Goal: Find contact information: Find contact information

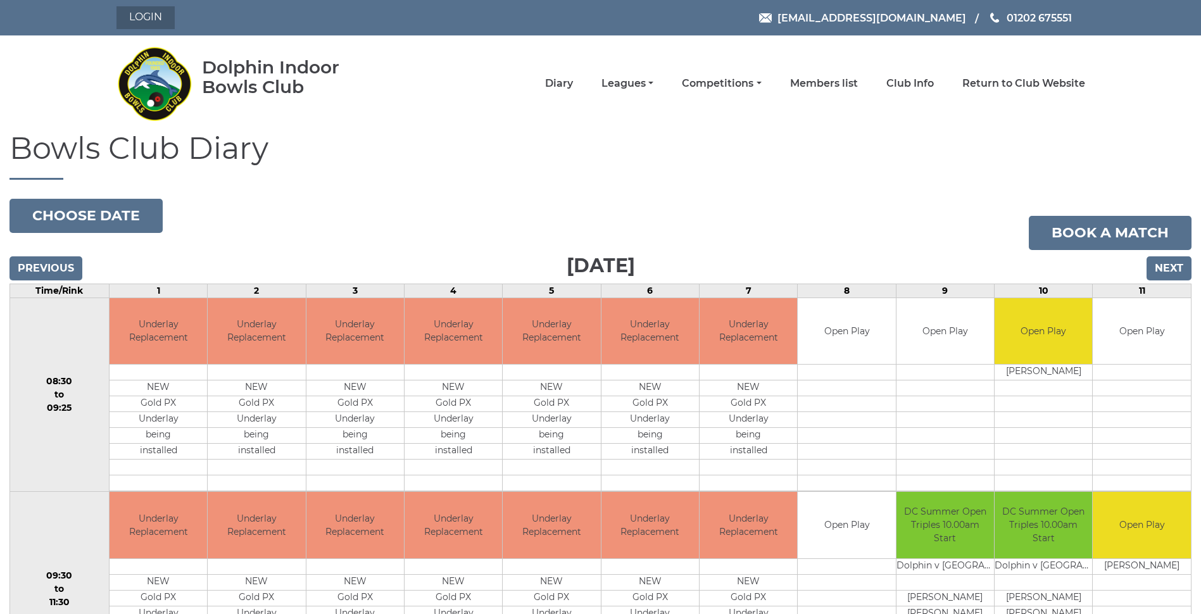
click at [153, 16] on link "Login" at bounding box center [145, 17] width 58 height 23
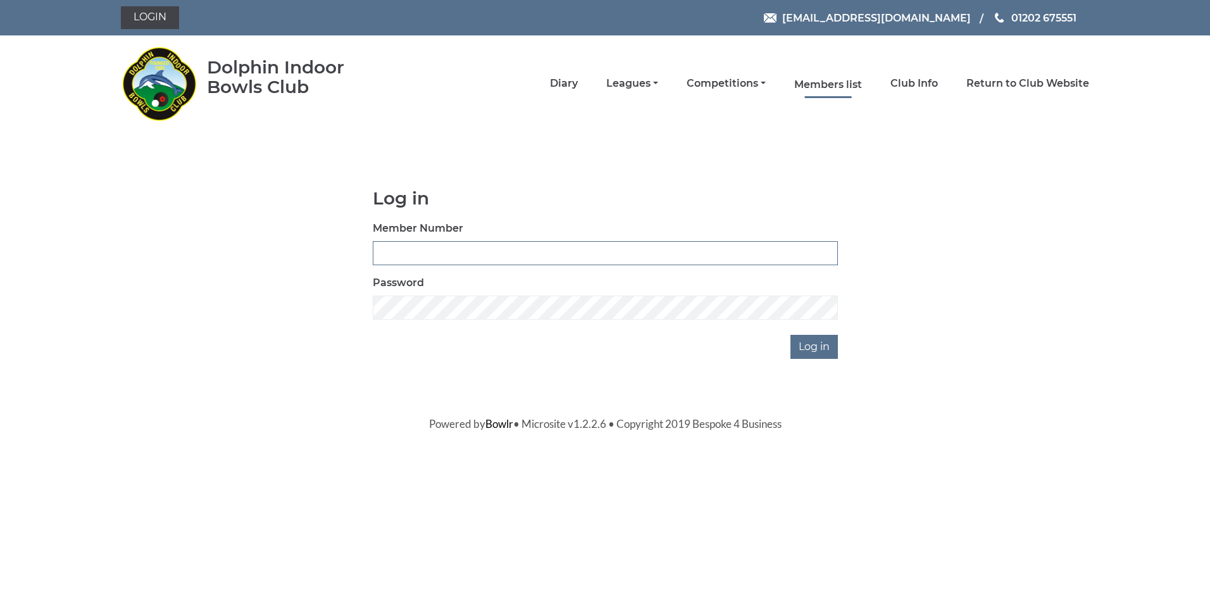
type input "2356"
click at [834, 83] on link "Members list" at bounding box center [829, 85] width 68 height 14
type input "2356"
click at [812, 346] on input "Log in" at bounding box center [814, 347] width 47 height 24
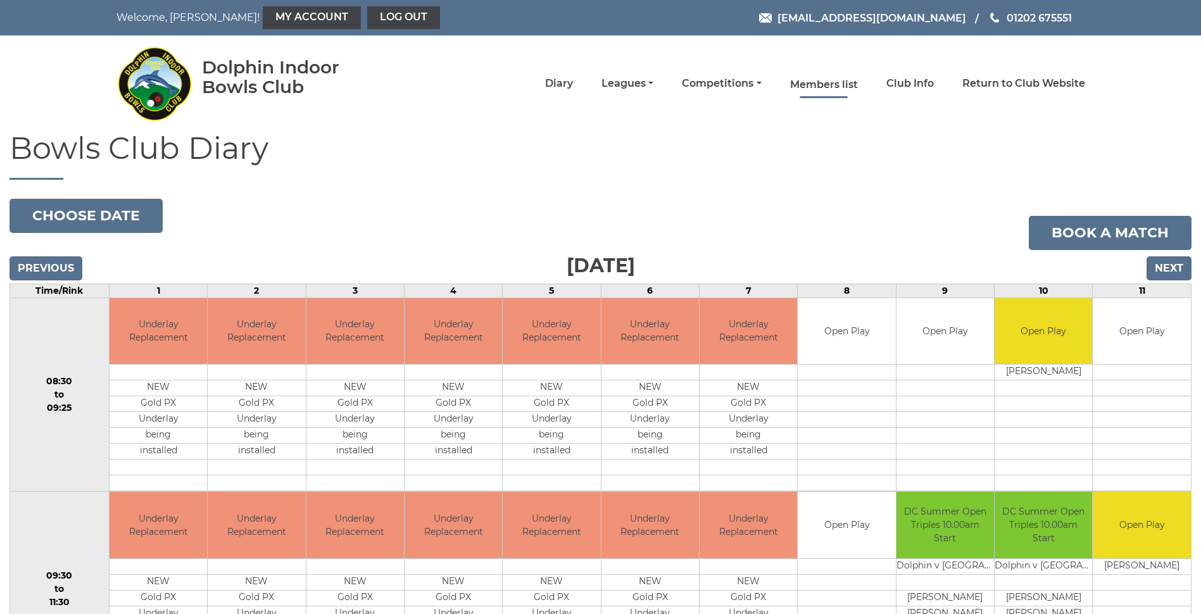
click at [823, 82] on link "Members list" at bounding box center [824, 85] width 68 height 14
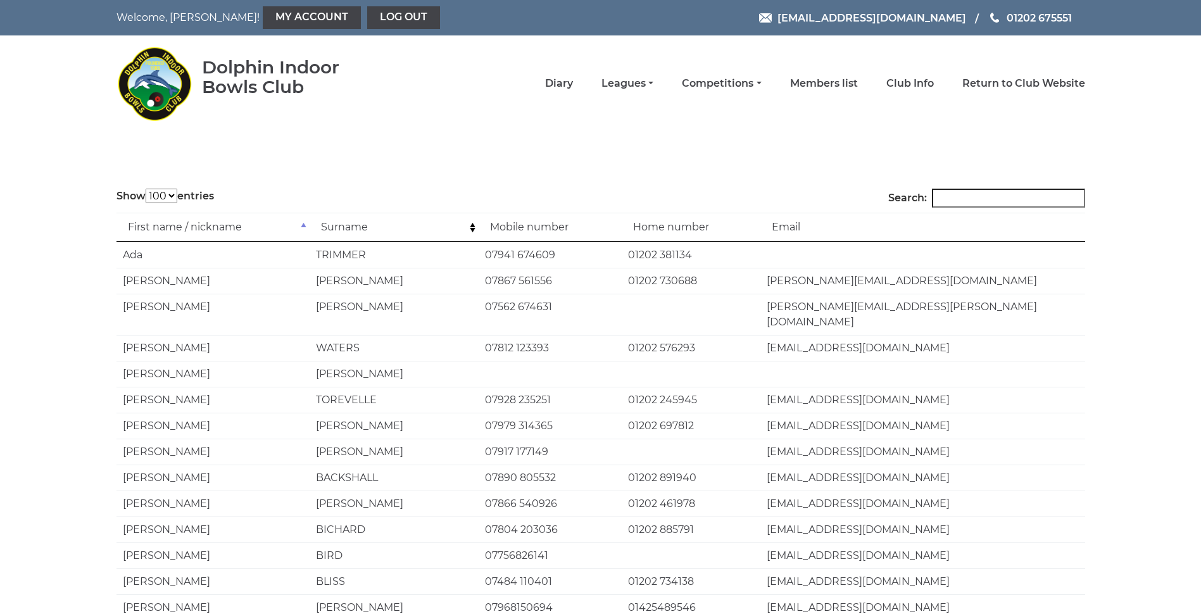
select select "100"
click at [964, 197] on input "Search:" at bounding box center [1008, 198] width 153 height 19
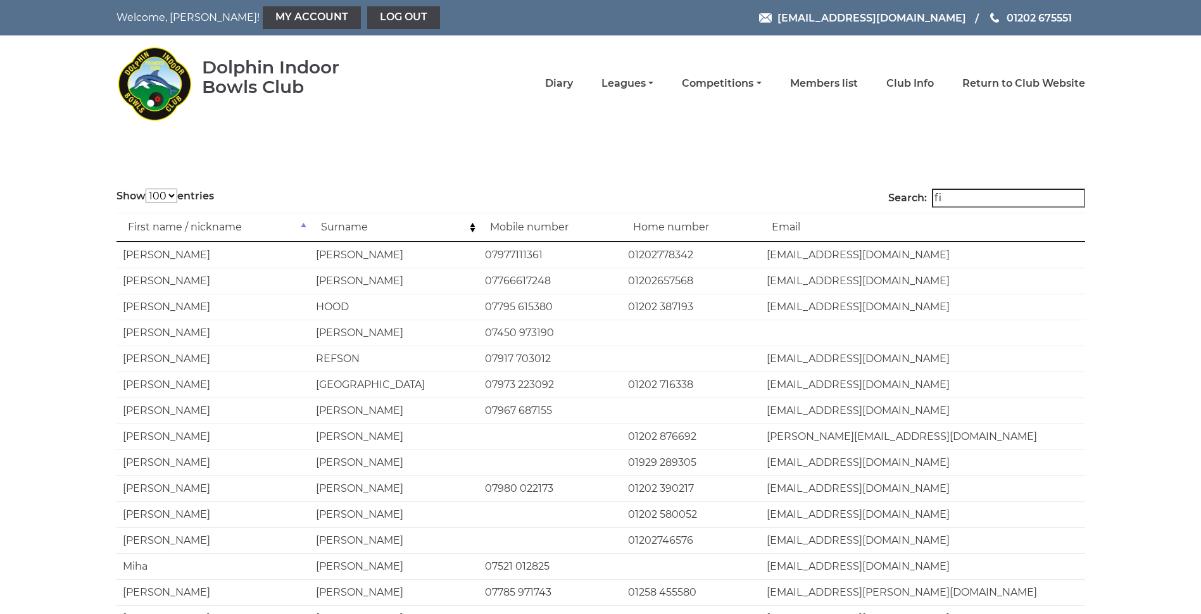
type input "f"
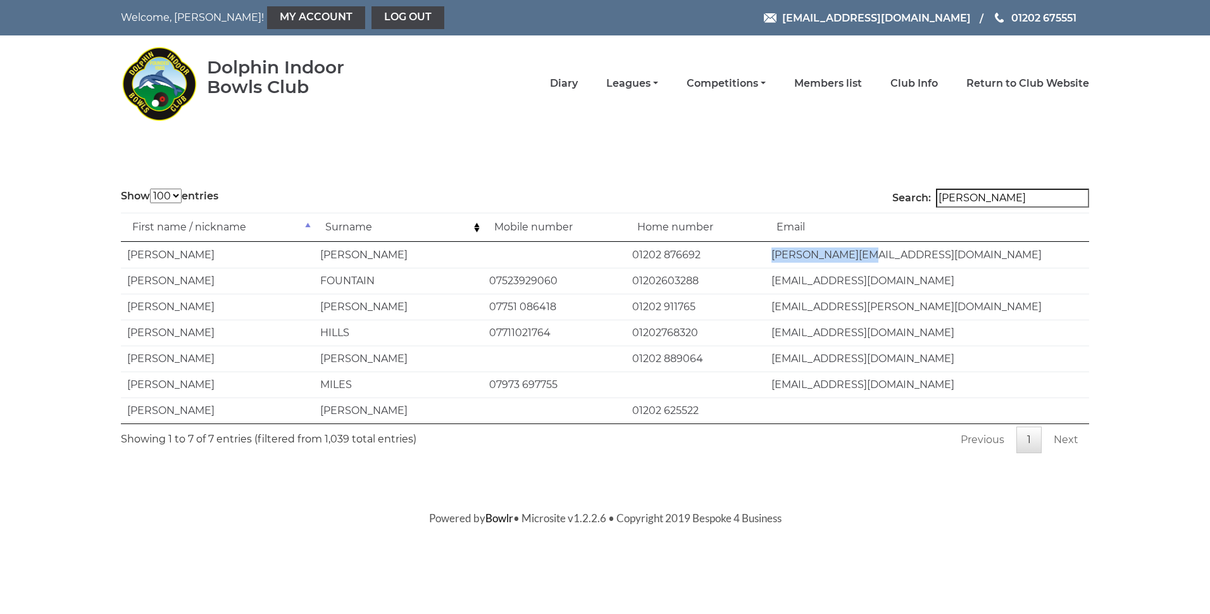
drag, startPoint x: 861, startPoint y: 255, endPoint x: 765, endPoint y: 254, distance: 96.2
click at [765, 254] on td "[PERSON_NAME][EMAIL_ADDRESS][DOMAIN_NAME]" at bounding box center [927, 255] width 325 height 26
drag, startPoint x: 765, startPoint y: 254, endPoint x: 801, endPoint y: 255, distance: 36.1
copy td "[PERSON_NAME][EMAIL_ADDRESS][DOMAIN_NAME]"
drag, startPoint x: 992, startPoint y: 196, endPoint x: 915, endPoint y: 202, distance: 76.8
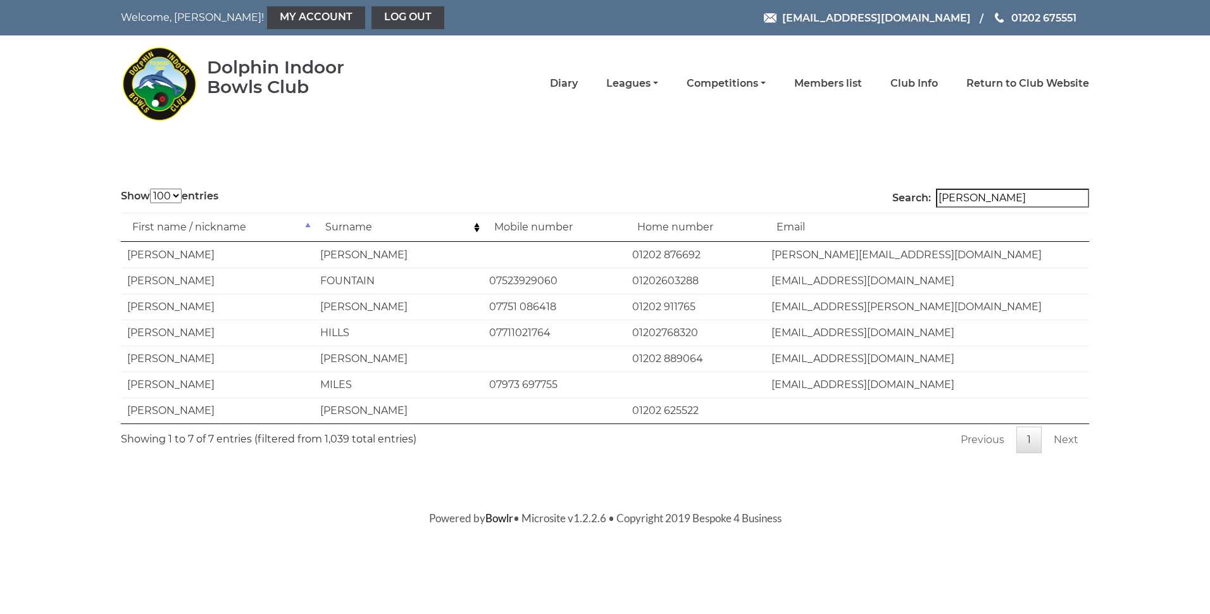
click at [916, 202] on label "Search: [PERSON_NAME]" at bounding box center [991, 198] width 197 height 19
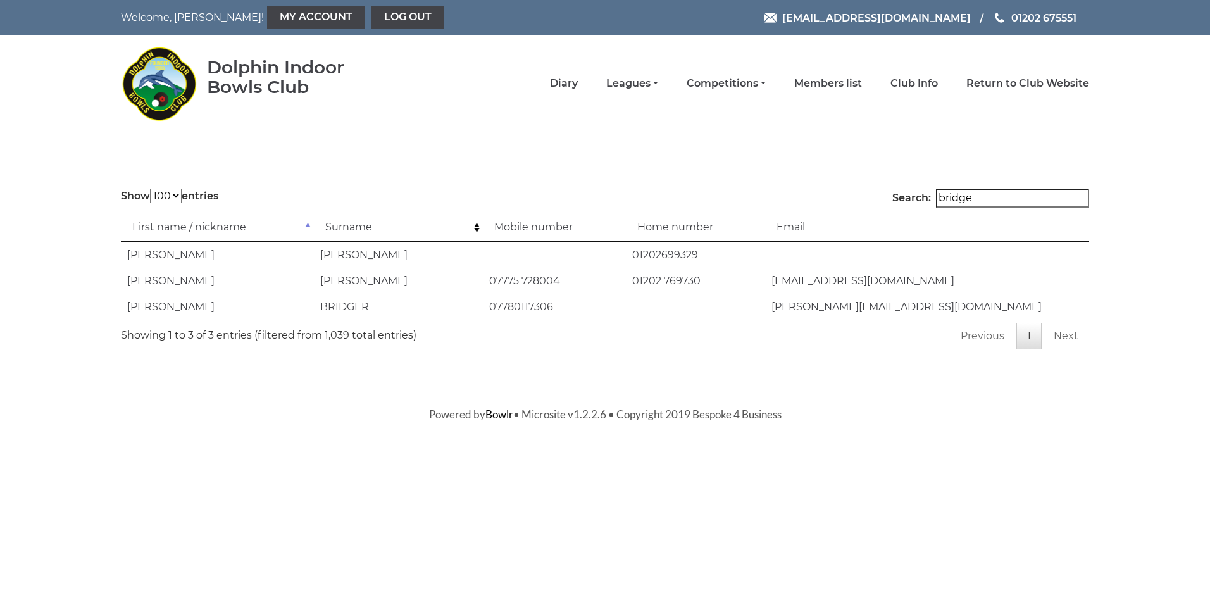
type input "bridger"
